Goal: Transaction & Acquisition: Purchase product/service

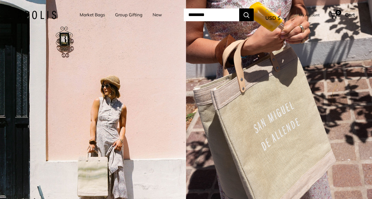
click at [202, 18] on input "Search..." at bounding box center [212, 14] width 56 height 13
click at [186, 14] on input "Search..." at bounding box center [212, 14] width 56 height 13
paste input "**********"
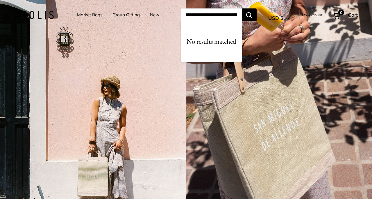
type input "**********"
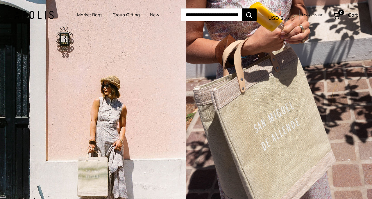
click at [94, 13] on link "Market Bags" at bounding box center [89, 15] width 25 height 8
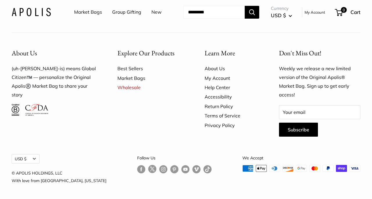
scroll to position [1553, 0]
click at [129, 83] on link "Market Bags" at bounding box center [150, 77] width 67 height 9
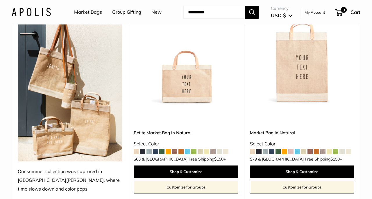
click at [144, 149] on span at bounding box center [142, 151] width 5 height 5
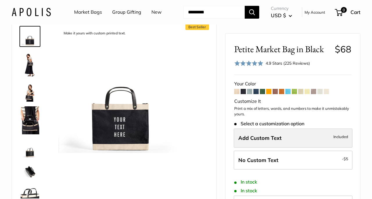
click at [270, 138] on span "Add Custom Text" at bounding box center [259, 137] width 43 height 7
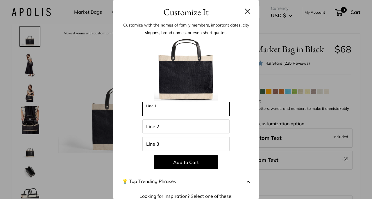
click at [195, 108] on input "Line 1" at bounding box center [185, 109] width 87 height 14
type input "******"
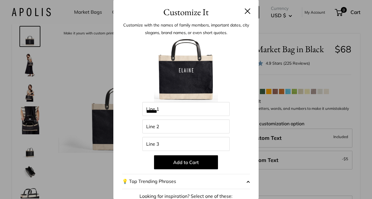
click at [248, 10] on button at bounding box center [248, 11] width 6 height 6
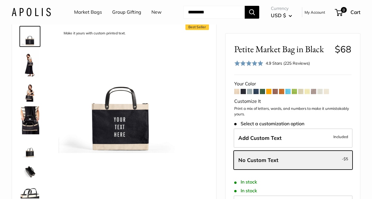
click at [257, 92] on span at bounding box center [255, 91] width 5 height 5
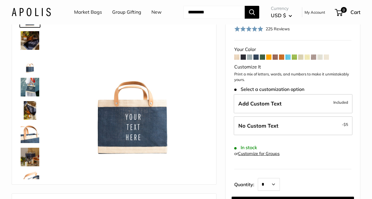
click at [243, 58] on span at bounding box center [243, 56] width 5 height 5
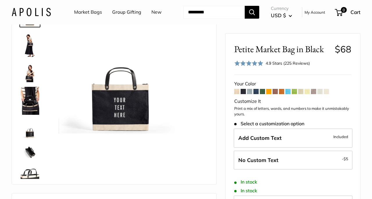
scroll to position [37, 0]
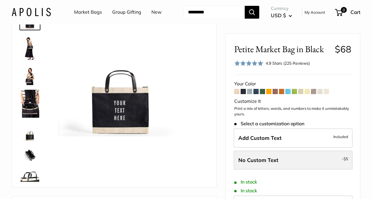
click at [310, 163] on label "No Custom Text - $5" at bounding box center [293, 159] width 119 height 19
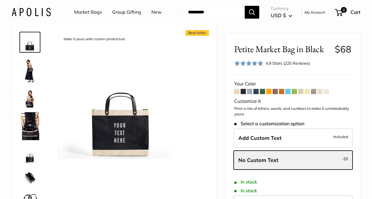
scroll to position [13, 0]
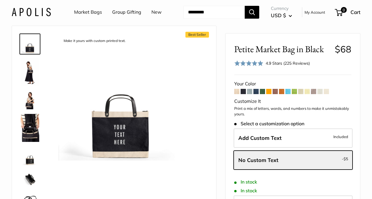
click at [28, 72] on img at bounding box center [30, 72] width 19 height 28
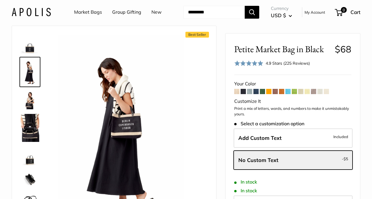
click at [30, 103] on img at bounding box center [30, 99] width 19 height 19
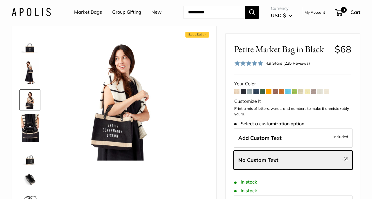
click at [28, 123] on img at bounding box center [30, 128] width 19 height 28
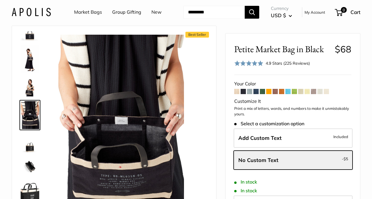
scroll to position [12, 0]
click at [242, 92] on span at bounding box center [243, 91] width 5 height 5
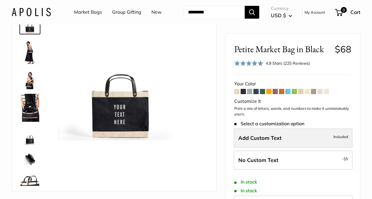
click at [278, 135] on span "Add Custom Text" at bounding box center [259, 137] width 43 height 7
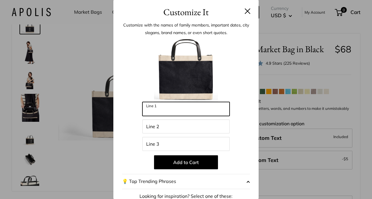
click at [182, 111] on input "Line 1" at bounding box center [185, 109] width 87 height 14
type input "******"
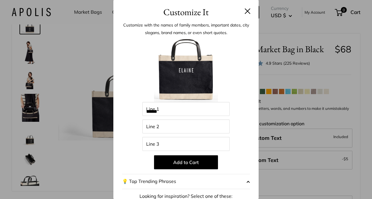
click at [358, 159] on div "Customize It Customize with the names of family members, important dates, city …" at bounding box center [186, 99] width 372 height 199
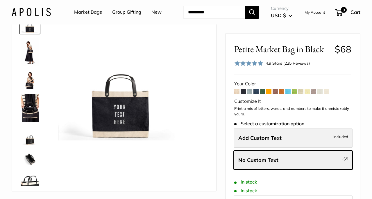
click at [292, 138] on label "Add Custom Text Included" at bounding box center [293, 137] width 119 height 19
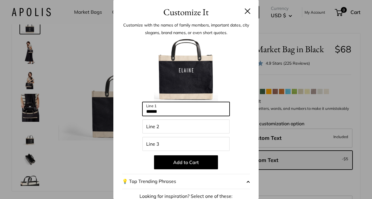
click at [178, 110] on input "******" at bounding box center [185, 109] width 87 height 14
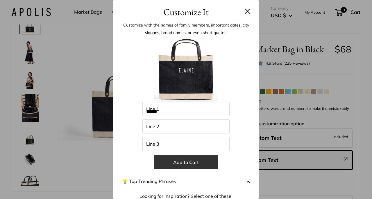
click at [187, 162] on button "Add to Cart" at bounding box center [186, 162] width 64 height 14
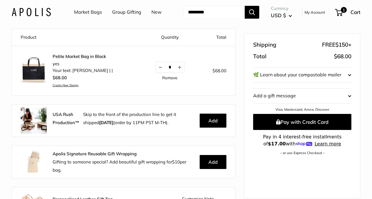
scroll to position [50, 0]
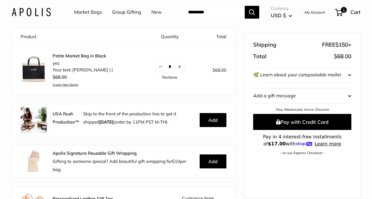
click at [60, 83] on link "Create New Design" at bounding box center [83, 85] width 60 height 4
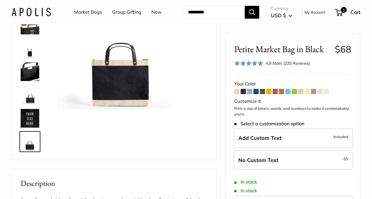
scroll to position [66, 0]
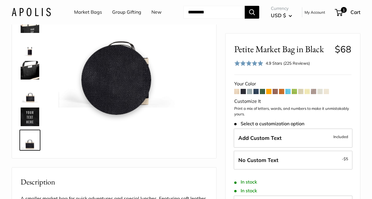
click at [116, 80] on img at bounding box center [121, 45] width 126 height 126
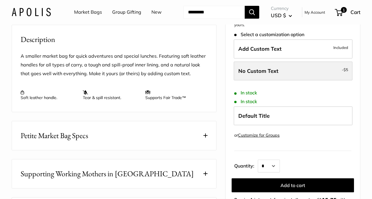
scroll to position [209, 0]
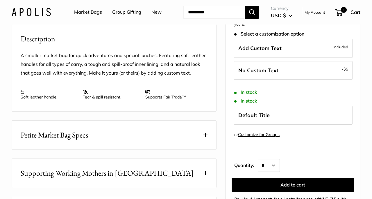
click at [257, 132] on link "Customize for Groups" at bounding box center [259, 134] width 42 height 5
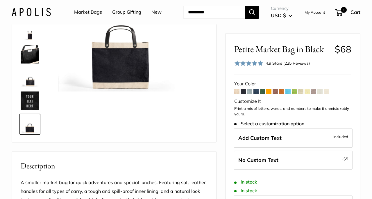
scroll to position [82, 0]
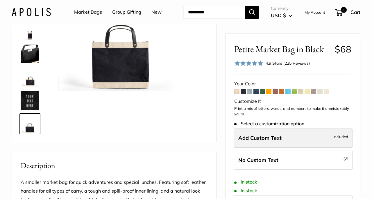
click at [272, 135] on span "Add Custom Text" at bounding box center [259, 137] width 43 height 7
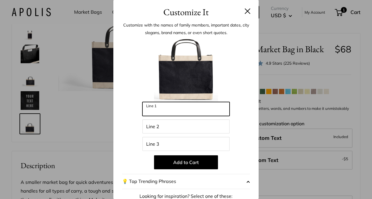
click at [196, 109] on input "Line 1" at bounding box center [185, 109] width 87 height 14
type input "******"
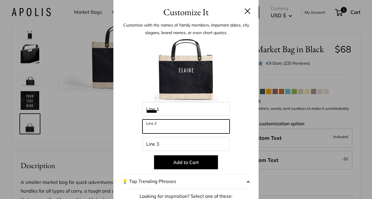
click at [173, 128] on input "Line 2" at bounding box center [185, 126] width 87 height 14
click at [230, 88] on div at bounding box center [186, 70] width 128 height 64
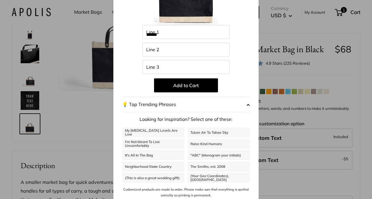
scroll to position [78, 0]
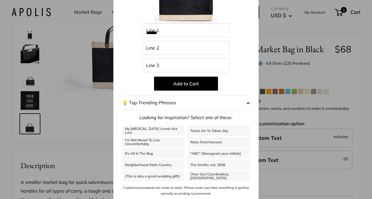
click at [247, 103] on span "button" at bounding box center [247, 102] width 3 height 9
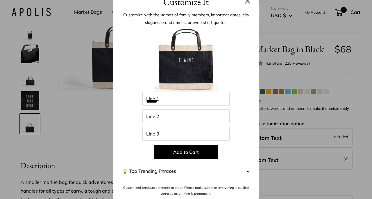
scroll to position [10, 0]
click at [239, 125] on div "Enter 39 letters ****** Line 1 Line 2 Line 3 Add to Cart 💡 Top Trending Phrases…" at bounding box center [186, 112] width 128 height 169
click at [131, 149] on p "Add to Cart" at bounding box center [186, 152] width 128 height 14
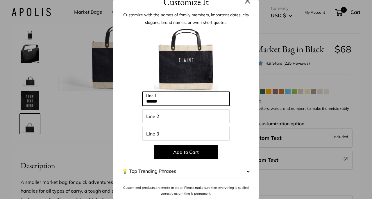
click at [165, 98] on input "******" at bounding box center [185, 99] width 87 height 14
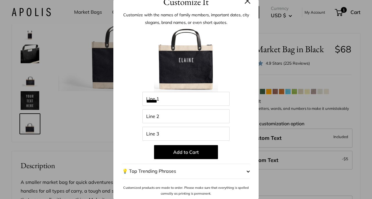
click at [247, 1] on button at bounding box center [248, 1] width 6 height 6
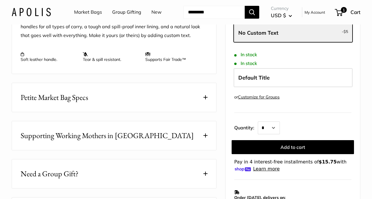
scroll to position [247, 0]
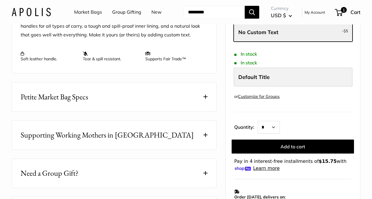
click at [255, 74] on span "Default Title" at bounding box center [253, 77] width 31 height 7
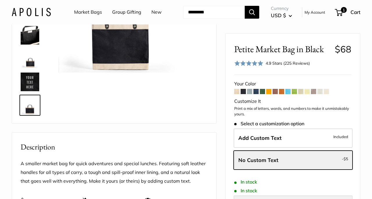
scroll to position [102, 0]
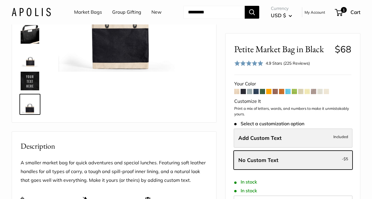
click at [274, 138] on span "Add Custom Text" at bounding box center [259, 137] width 43 height 7
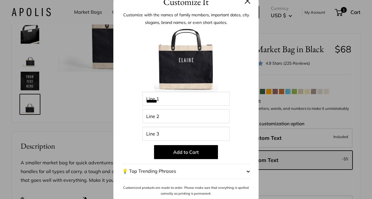
click at [192, 60] on img at bounding box center [186, 60] width 64 height 64
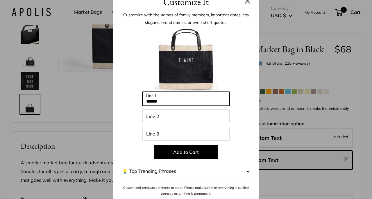
click at [214, 97] on input "******" at bounding box center [185, 99] width 87 height 14
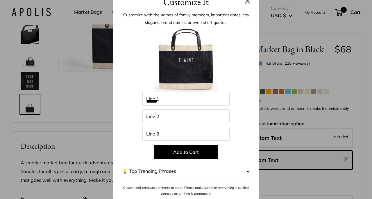
click at [366, 126] on div "Customize It Customize with the names of family members, important dates, city …" at bounding box center [186, 99] width 372 height 199
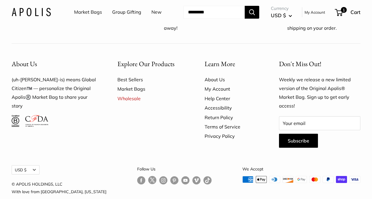
scroll to position [1700, 0]
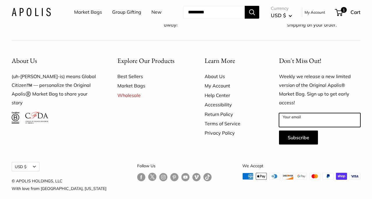
click at [289, 114] on input "Your email" at bounding box center [319, 120] width 81 height 14
type input "**********"
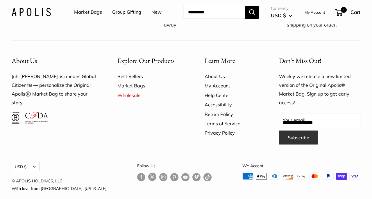
click at [299, 130] on button "Subscribe" at bounding box center [298, 137] width 39 height 14
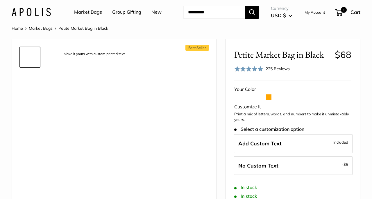
scroll to position [1369, 0]
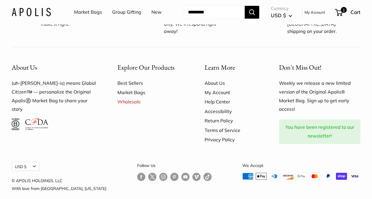
click at [217, 97] on link "Help Center" at bounding box center [232, 101] width 54 height 9
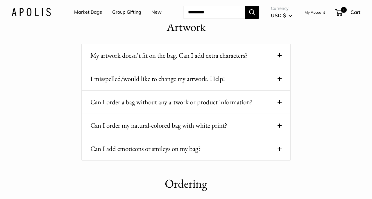
scroll to position [57, 0]
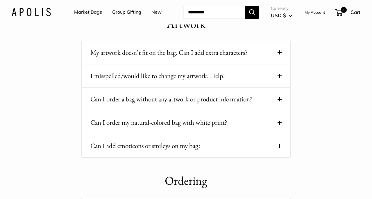
click at [212, 121] on button "Can I order my natural-colored bag with white print?" at bounding box center [185, 122] width 191 height 11
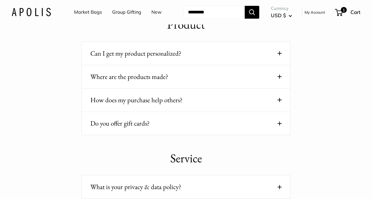
scroll to position [508, 0]
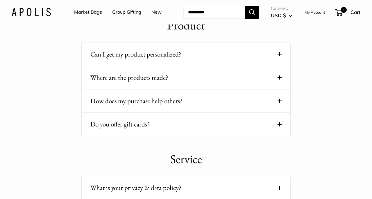
click at [278, 56] on span at bounding box center [280, 54] width 4 height 4
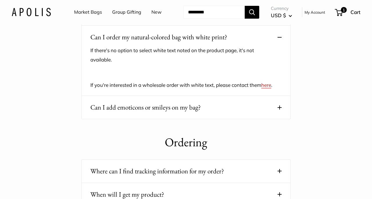
scroll to position [0, 0]
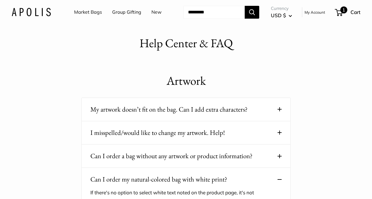
click at [340, 10] on span "1" at bounding box center [339, 12] width 8 height 7
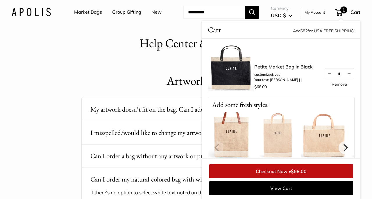
click at [278, 65] on link "Petite Market Bag in Black" at bounding box center [283, 66] width 58 height 7
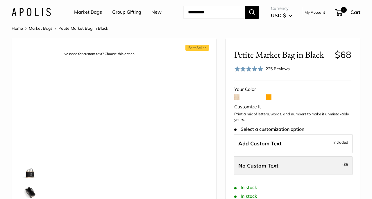
click at [273, 162] on span "No Custom Text" at bounding box center [258, 165] width 40 height 7
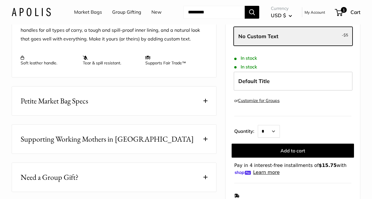
scroll to position [253, 0]
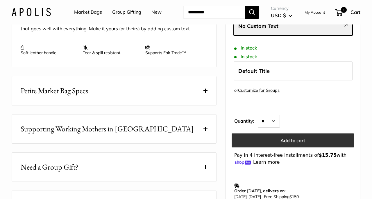
click at [293, 136] on button "Add to cart" at bounding box center [293, 140] width 122 height 14
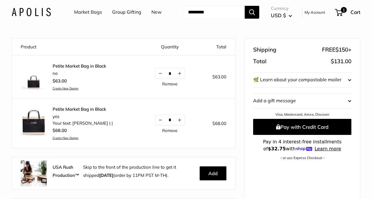
scroll to position [42, 0]
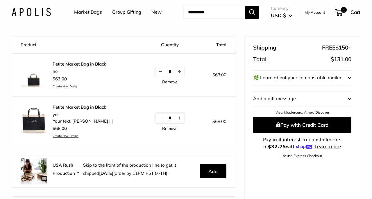
click at [168, 127] on link "Remove" at bounding box center [169, 128] width 15 height 4
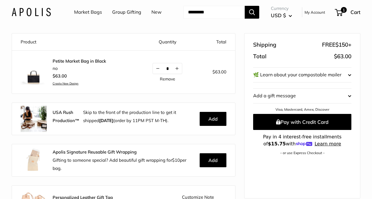
scroll to position [46, 0]
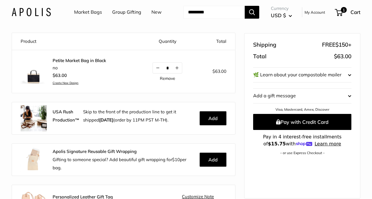
click at [350, 76] on span "button" at bounding box center [349, 75] width 3 height 9
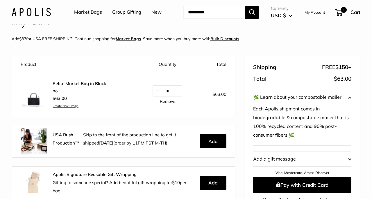
scroll to position [24, 0]
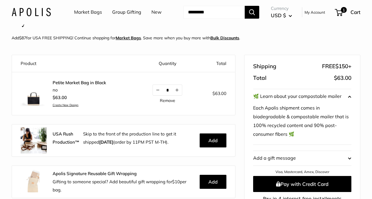
click at [77, 82] on link "Petite Market Bag in Black" at bounding box center [79, 83] width 53 height 6
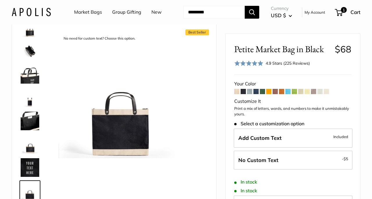
click at [31, 77] on img at bounding box center [30, 74] width 19 height 19
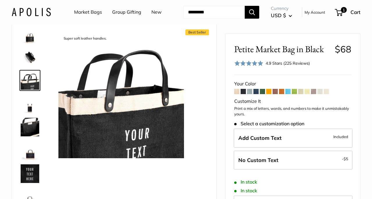
scroll to position [126, 0]
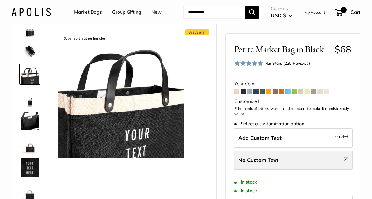
click at [273, 159] on span "No Custom Text" at bounding box center [258, 159] width 40 height 7
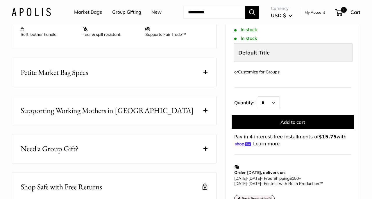
scroll to position [273, 0]
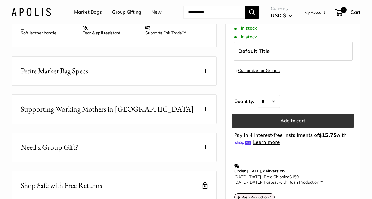
click at [295, 117] on button "Add to cart" at bounding box center [293, 121] width 122 height 14
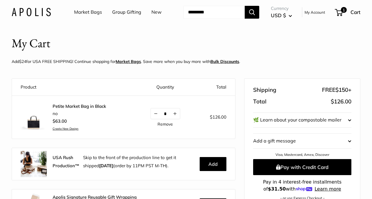
click at [74, 105] on link "Petite Market Bag in Black" at bounding box center [79, 106] width 53 height 6
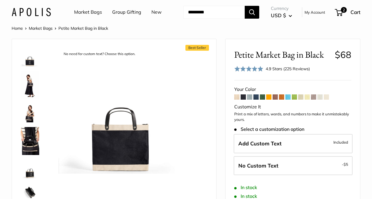
click at [30, 82] on img at bounding box center [30, 85] width 19 height 28
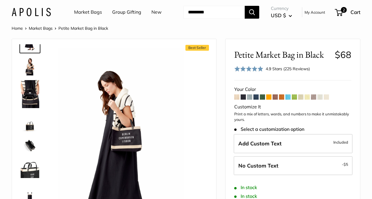
scroll to position [47, 0]
click at [28, 71] on img at bounding box center [30, 65] width 19 height 19
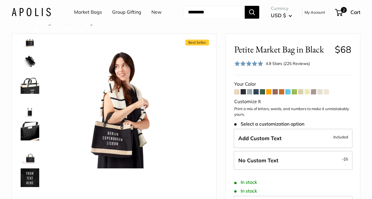
scroll to position [0, 0]
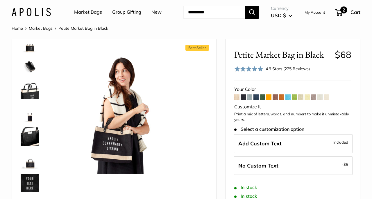
click at [340, 12] on span "2" at bounding box center [339, 12] width 8 height 7
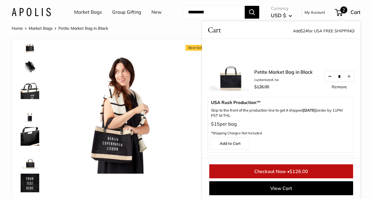
click at [328, 77] on button "Decrease quantity by 1" at bounding box center [330, 76] width 10 height 10
click at [275, 72] on link "Petite Market Bag in Black" at bounding box center [283, 71] width 58 height 7
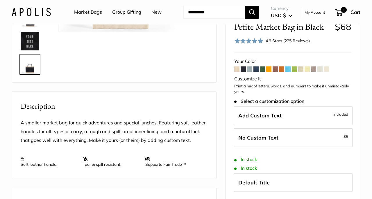
scroll to position [140, 0]
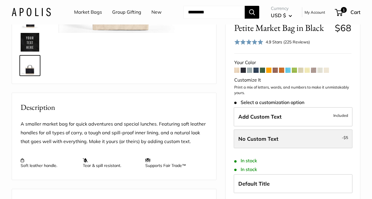
click at [249, 135] on span "No Custom Text" at bounding box center [258, 138] width 40 height 7
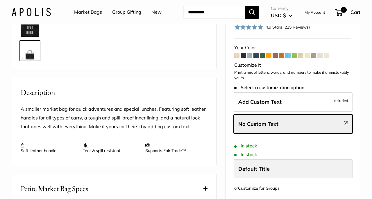
scroll to position [155, 0]
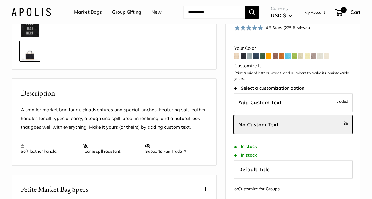
click at [244, 53] on span at bounding box center [243, 55] width 5 height 5
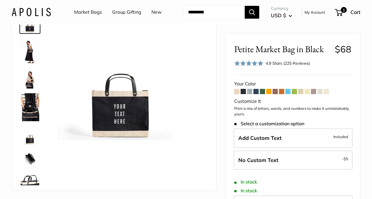
click at [30, 139] on img at bounding box center [30, 135] width 19 height 19
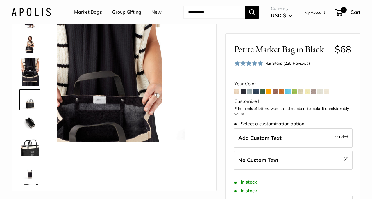
scroll to position [37, 0]
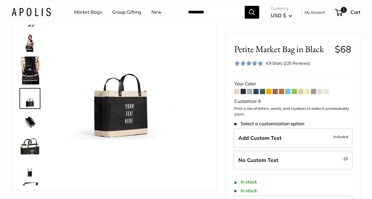
click at [29, 123] on img at bounding box center [30, 121] width 19 height 19
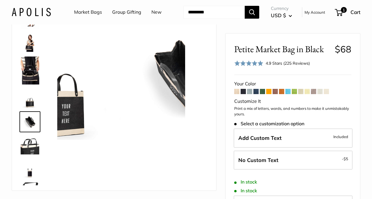
scroll to position [60, 0]
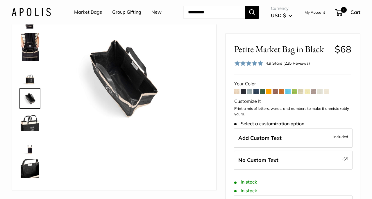
click at [30, 149] on img at bounding box center [30, 144] width 19 height 19
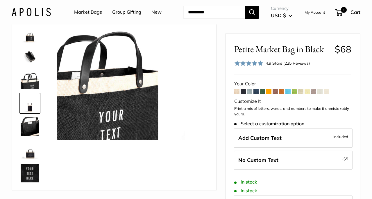
scroll to position [106, 0]
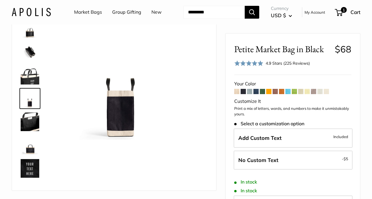
click at [27, 171] on img at bounding box center [30, 168] width 19 height 19
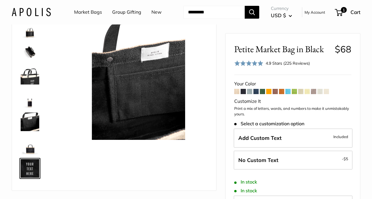
scroll to position [126, 0]
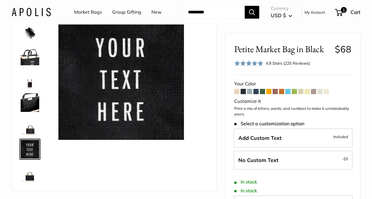
click at [27, 177] on img at bounding box center [30, 172] width 19 height 19
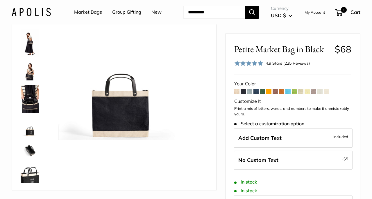
scroll to position [0, 0]
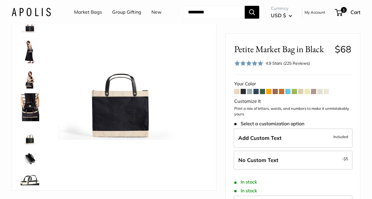
click at [28, 83] on img at bounding box center [30, 79] width 19 height 19
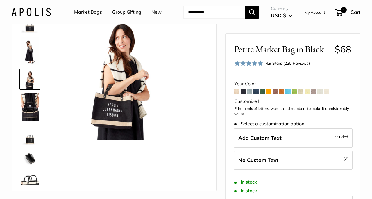
click at [88, 14] on link "Market Bags" at bounding box center [88, 12] width 28 height 9
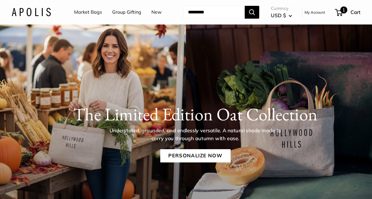
click at [339, 13] on span "1" at bounding box center [339, 12] width 8 height 7
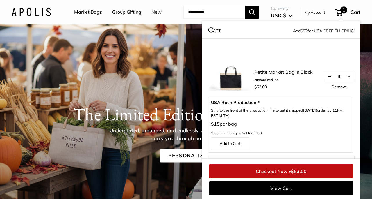
click at [329, 76] on button "Decrease quantity by 1" at bounding box center [330, 76] width 10 height 10
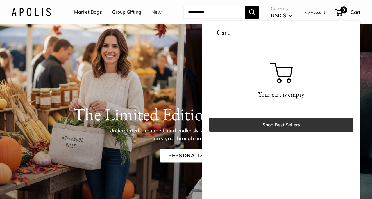
click at [290, 124] on link "Shop Best Sellers" at bounding box center [281, 124] width 144 height 14
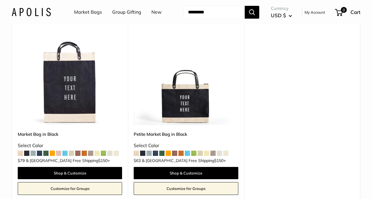
scroll to position [92, 0]
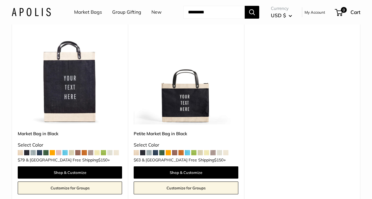
click at [143, 151] on span at bounding box center [142, 152] width 5 height 5
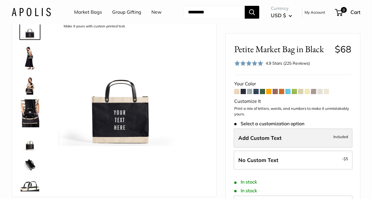
click at [265, 140] on span "Add Custom Text" at bounding box center [259, 137] width 43 height 7
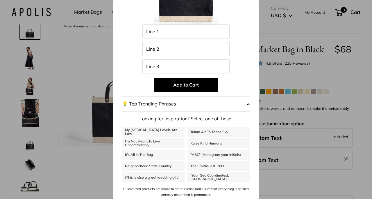
scroll to position [78, 0]
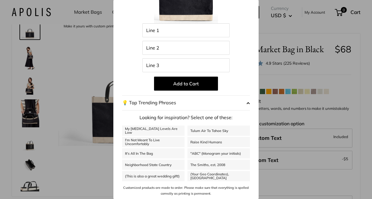
click at [249, 103] on span "button" at bounding box center [247, 102] width 3 height 9
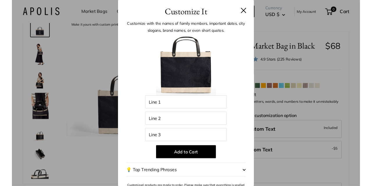
scroll to position [10, 0]
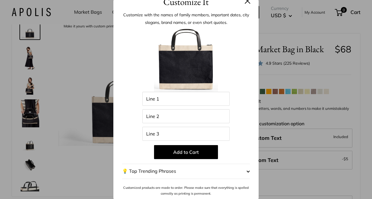
click at [246, 2] on button at bounding box center [248, 1] width 6 height 6
